Goal: Task Accomplishment & Management: Manage account settings

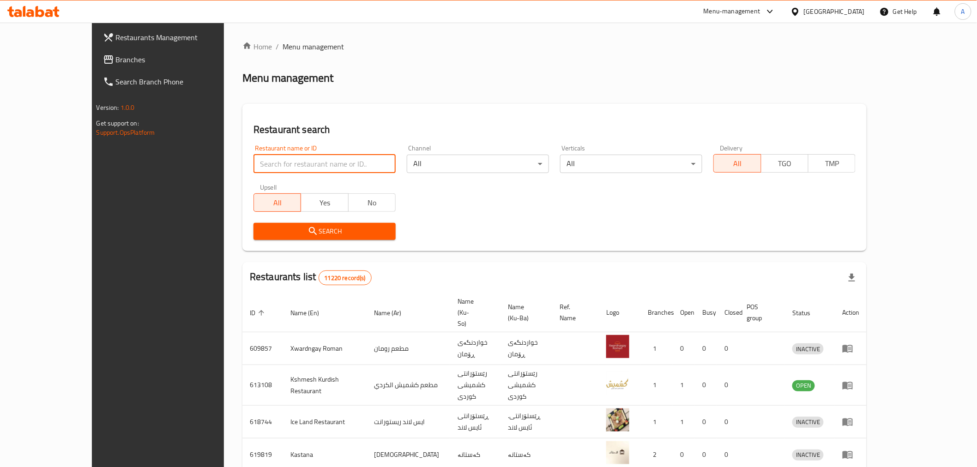
click at [254, 157] on input "search" at bounding box center [325, 164] width 142 height 18
type input "648266"
click button "Search" at bounding box center [325, 231] width 142 height 17
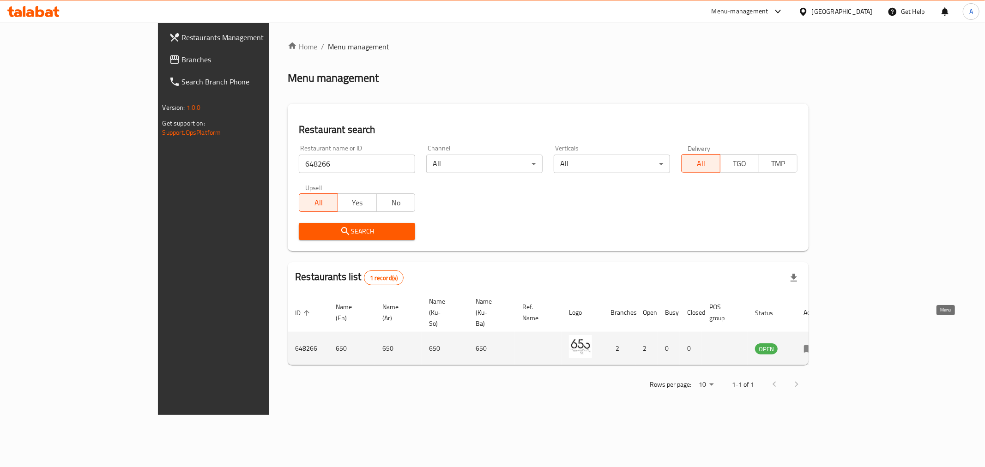
click at [815, 343] on icon "enhanced table" at bounding box center [808, 348] width 11 height 11
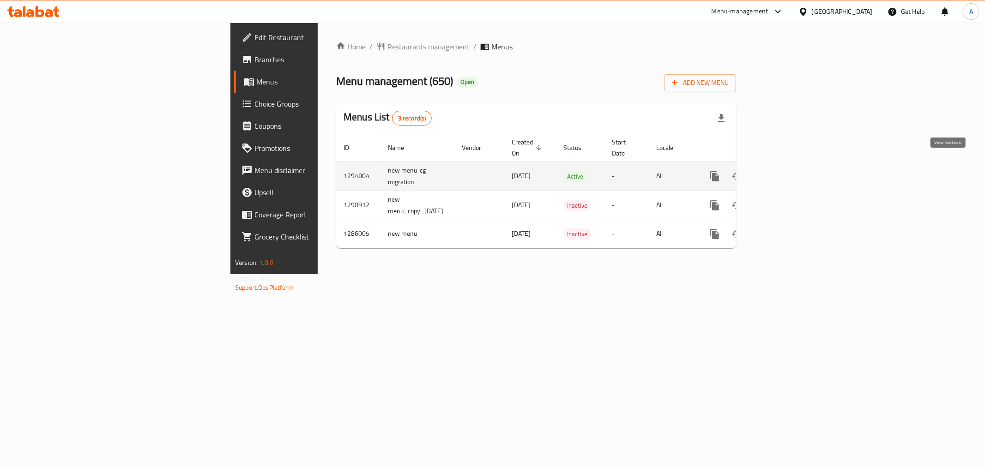
click at [785, 172] on icon "enhanced table" at bounding box center [781, 176] width 8 height 8
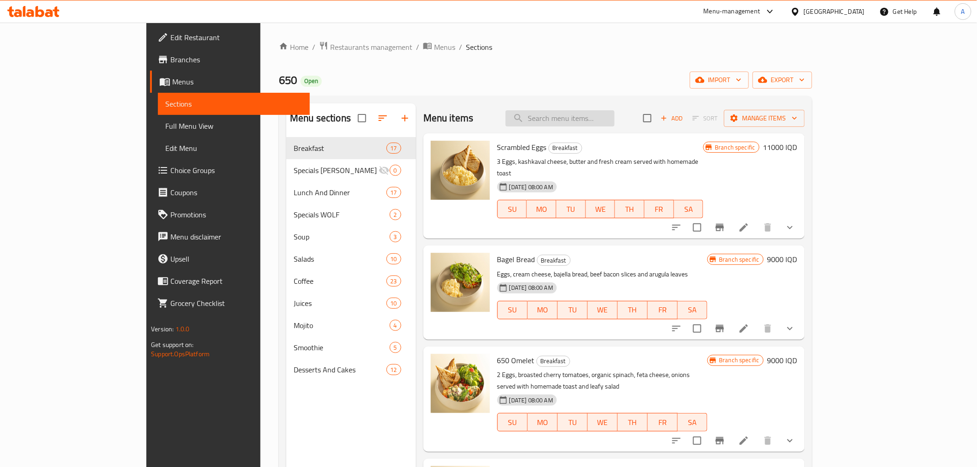
click at [608, 116] on input "search" at bounding box center [560, 118] width 109 height 16
type input "l"
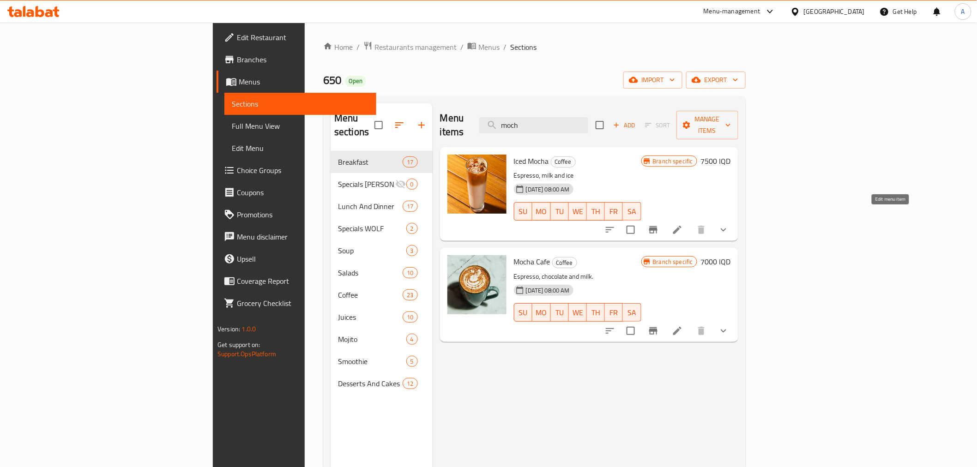
type input "moch"
click at [683, 224] on icon at bounding box center [677, 229] width 11 height 11
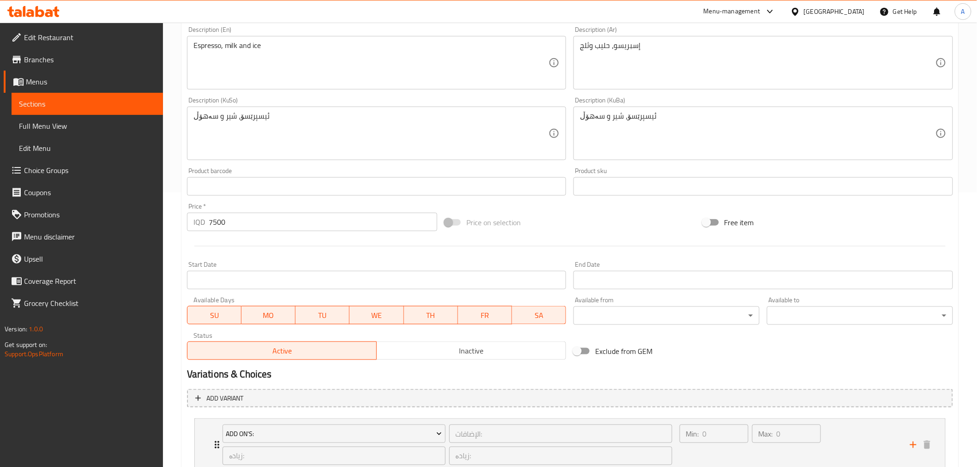
scroll to position [341, 0]
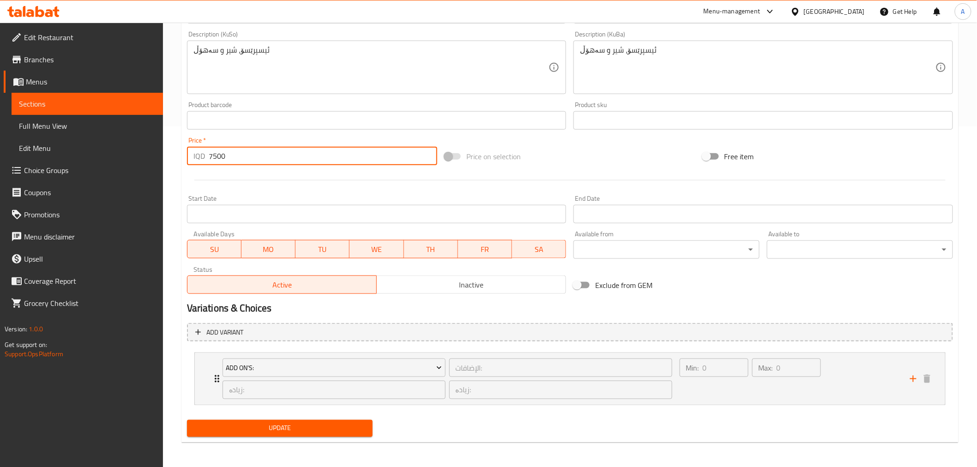
click at [218, 158] on input "7500" at bounding box center [323, 156] width 229 height 18
type input "7000"
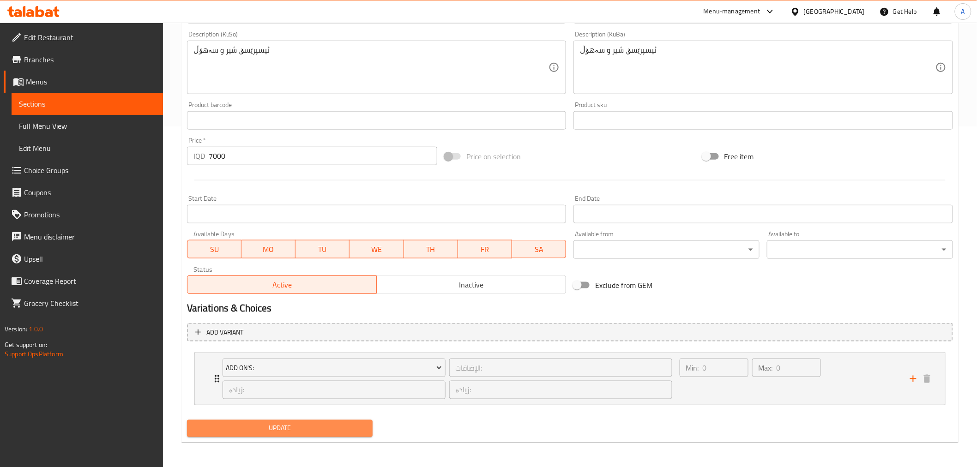
click at [260, 428] on span "Update" at bounding box center [279, 429] width 171 height 12
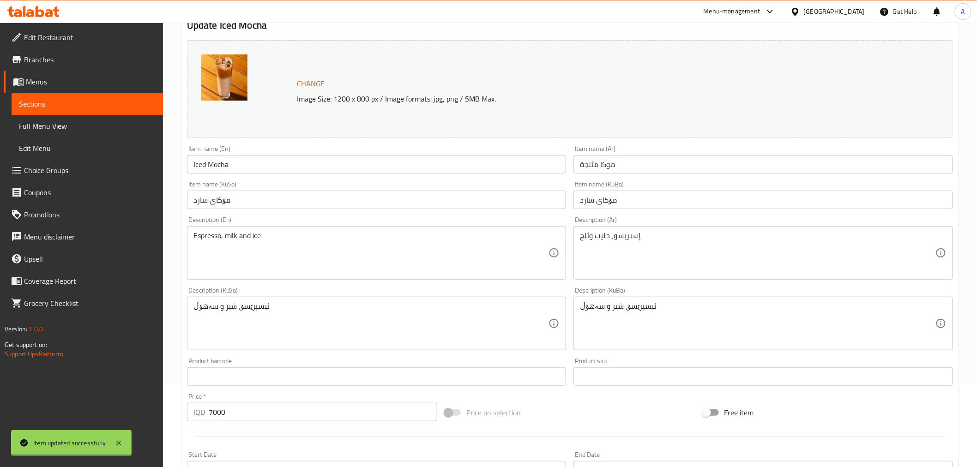
scroll to position [0, 0]
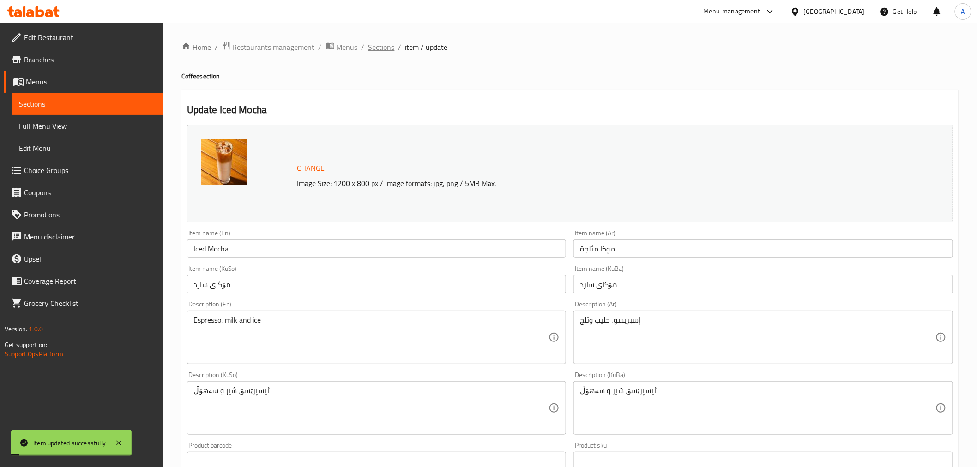
click at [376, 53] on span "Sections" at bounding box center [381, 47] width 26 height 11
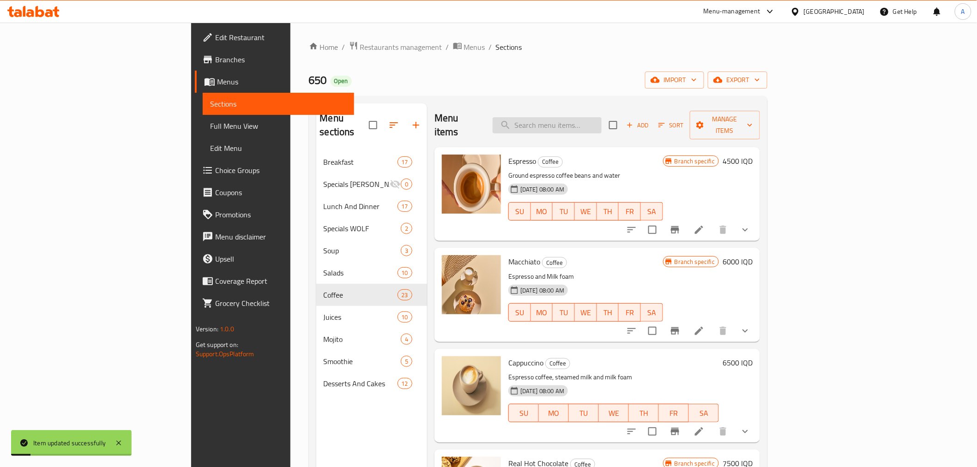
click at [598, 119] on input "search" at bounding box center [547, 125] width 109 height 16
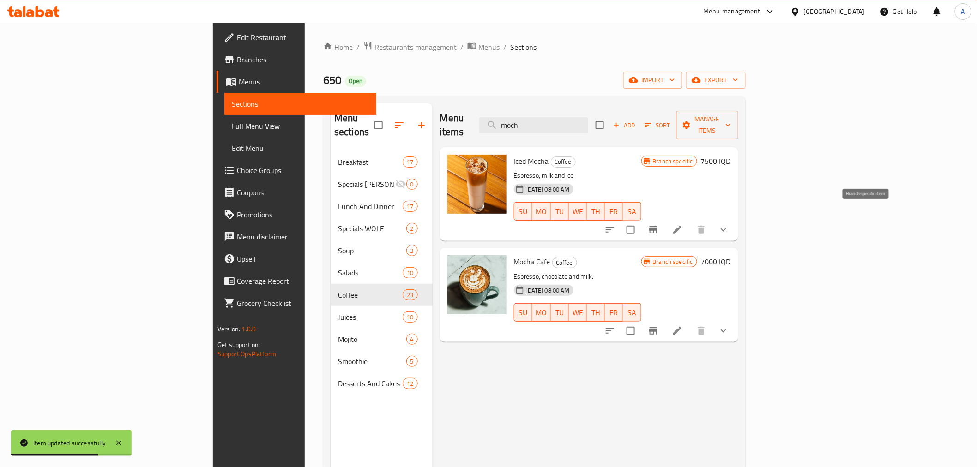
type input "moch"
click at [659, 224] on icon "Branch-specific-item" at bounding box center [653, 229] width 11 height 11
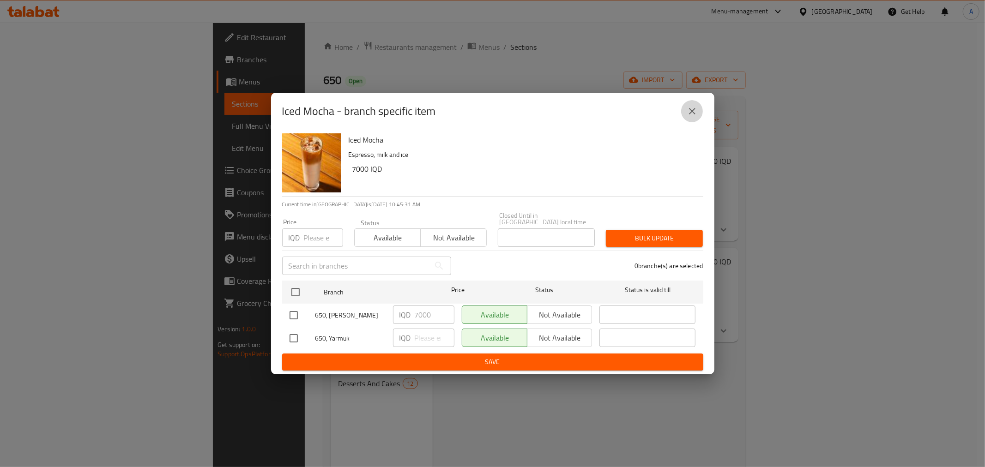
click at [696, 111] on icon "close" at bounding box center [692, 111] width 11 height 11
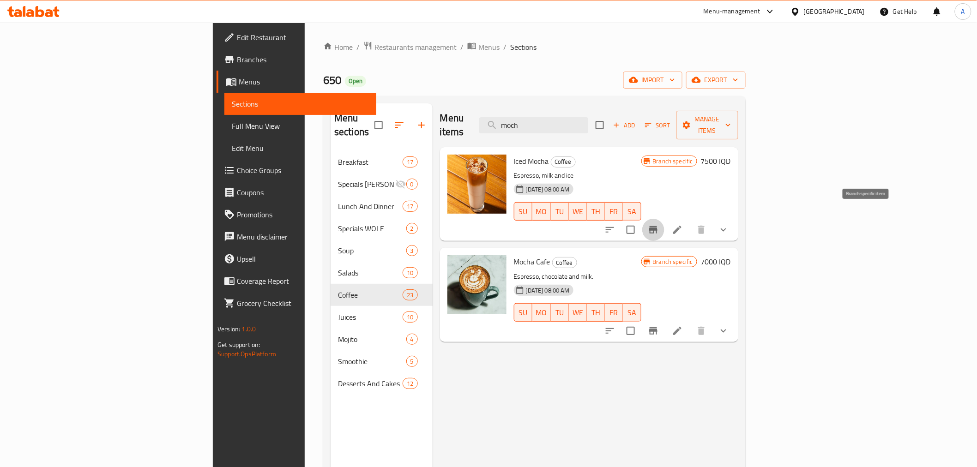
click at [658, 226] on icon "Branch-specific-item" at bounding box center [653, 229] width 8 height 7
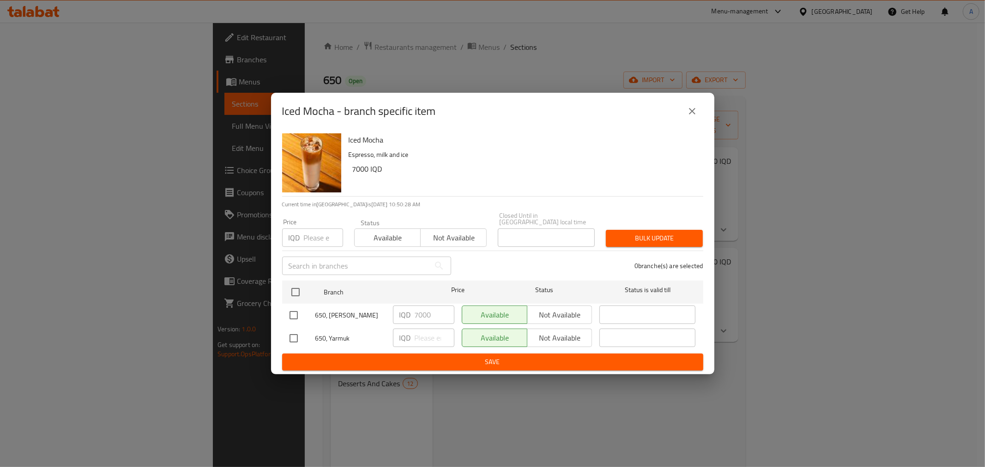
click at [299, 338] on input "checkbox" at bounding box center [293, 338] width 19 height 19
checkbox input "true"
click at [418, 339] on input "number" at bounding box center [435, 338] width 40 height 18
type input "7000"
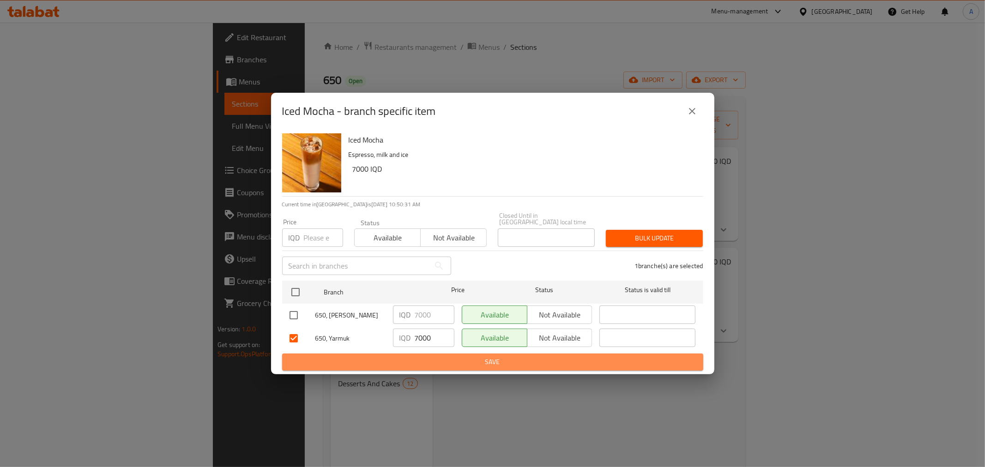
click at [435, 358] on span "Save" at bounding box center [493, 362] width 406 height 12
